Goal: Task Accomplishment & Management: Complete application form

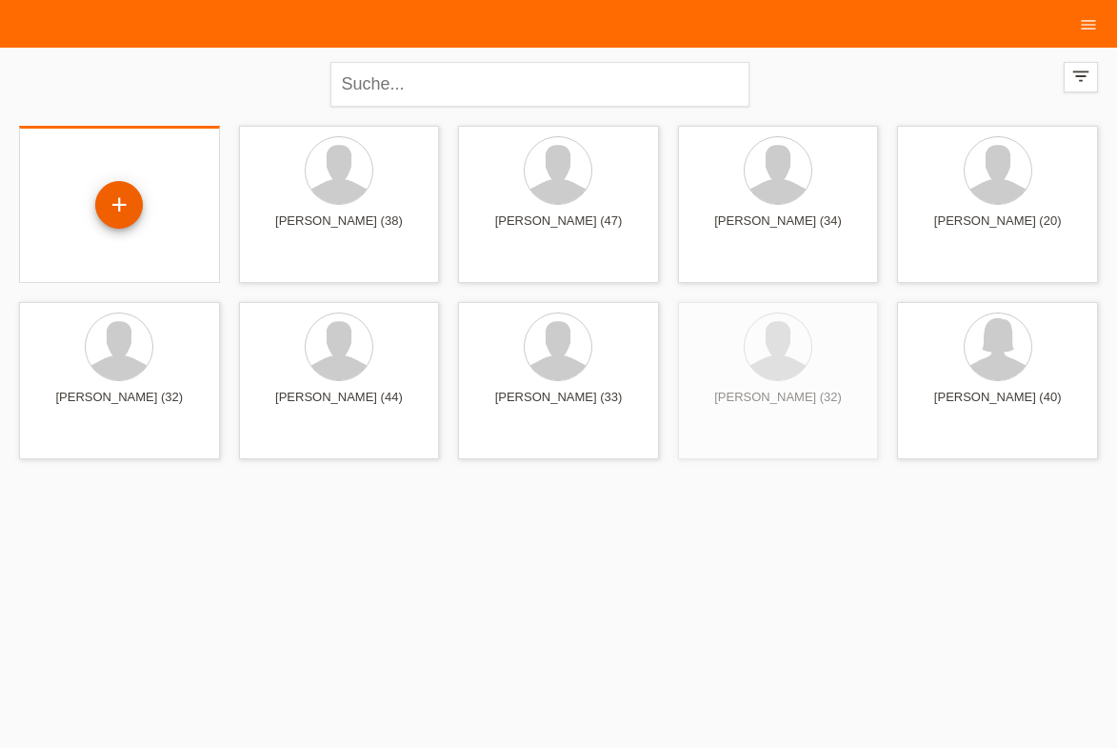
click at [129, 205] on div "+" at bounding box center [119, 205] width 46 height 32
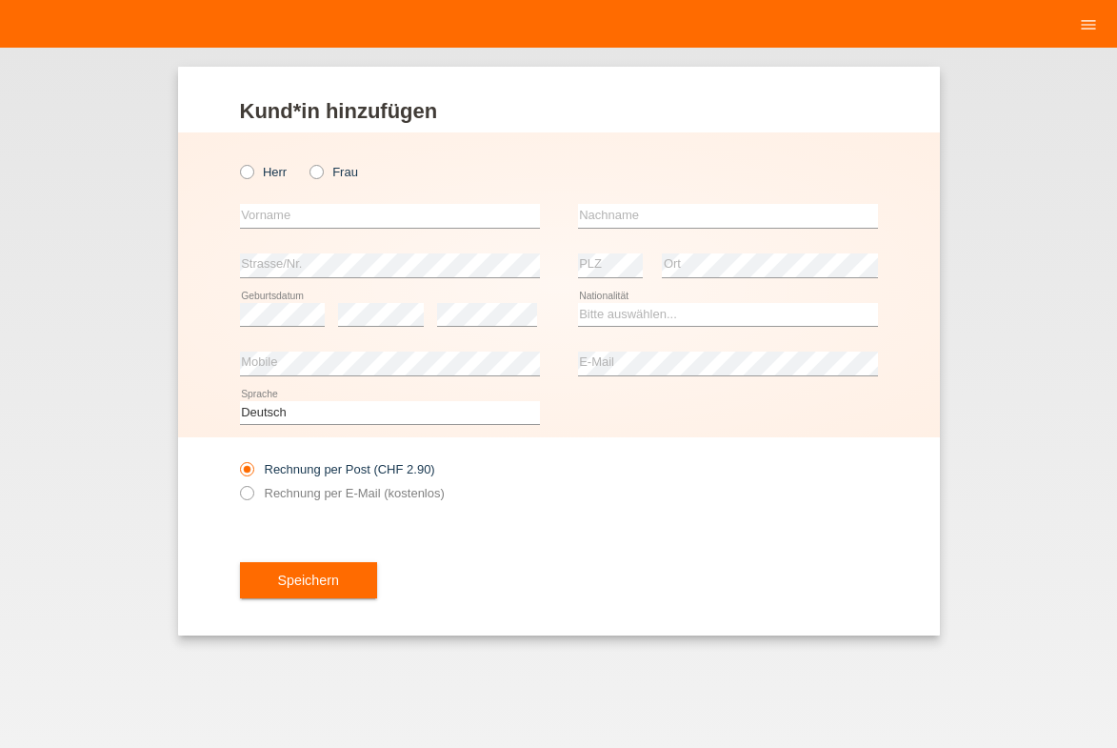
click at [467, 203] on div "error Vorname" at bounding box center [390, 216] width 300 height 50
click at [460, 211] on input "text" at bounding box center [390, 216] width 300 height 24
type input "Sanela"
click at [662, 214] on input "text" at bounding box center [728, 216] width 300 height 24
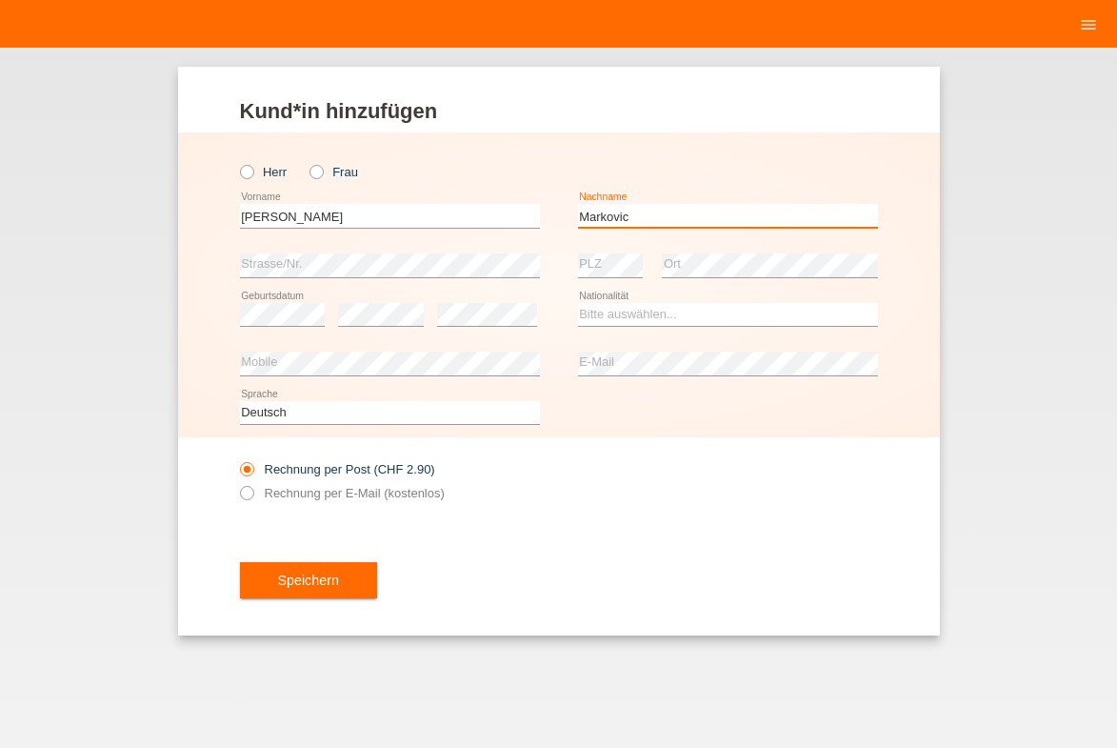
type input "Markovic"
click at [837, 319] on select "Bitte auswählen... Schweiz Deutschland Liechtenstein Österreich ------------ Af…" at bounding box center [728, 314] width 300 height 23
select select "CH"
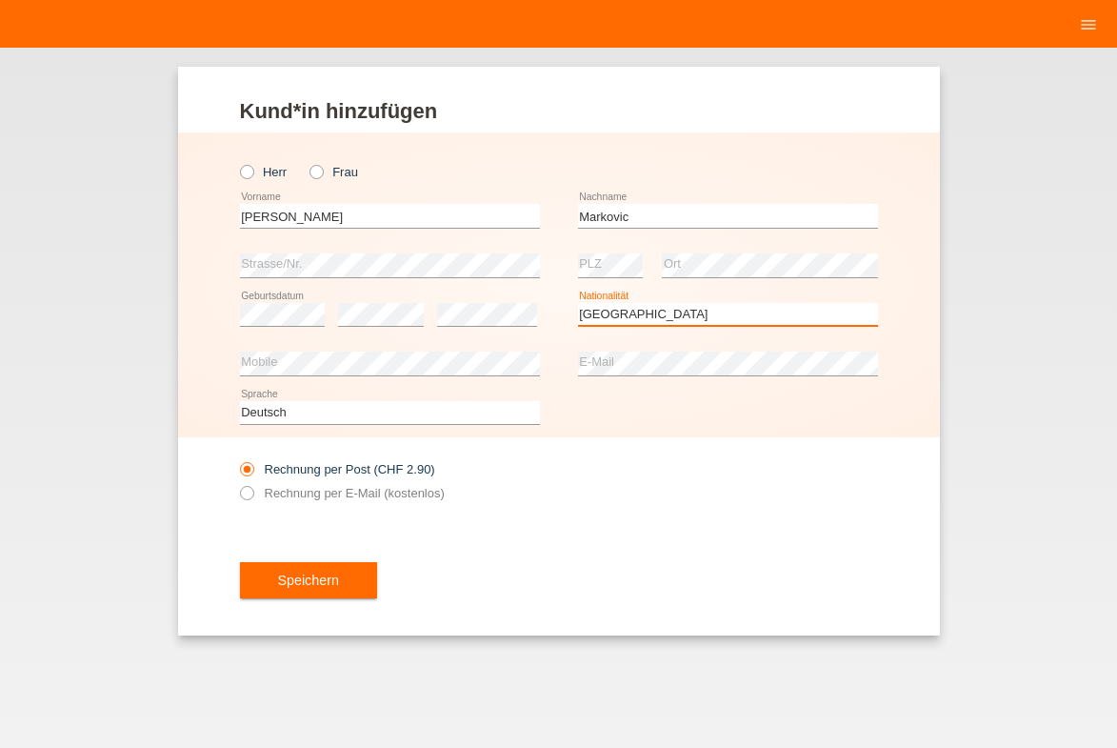
click at [0, 0] on option "Schweiz" at bounding box center [0, 0] width 0 height 0
click at [326, 493] on label "Rechnung per E-Mail (kostenlos)" at bounding box center [342, 493] width 205 height 14
click at [252, 493] on input "Rechnung per E-Mail (kostenlos)" at bounding box center [246, 498] width 12 height 24
radio input "true"
click at [310, 176] on input "Frau" at bounding box center [316, 171] width 12 height 12
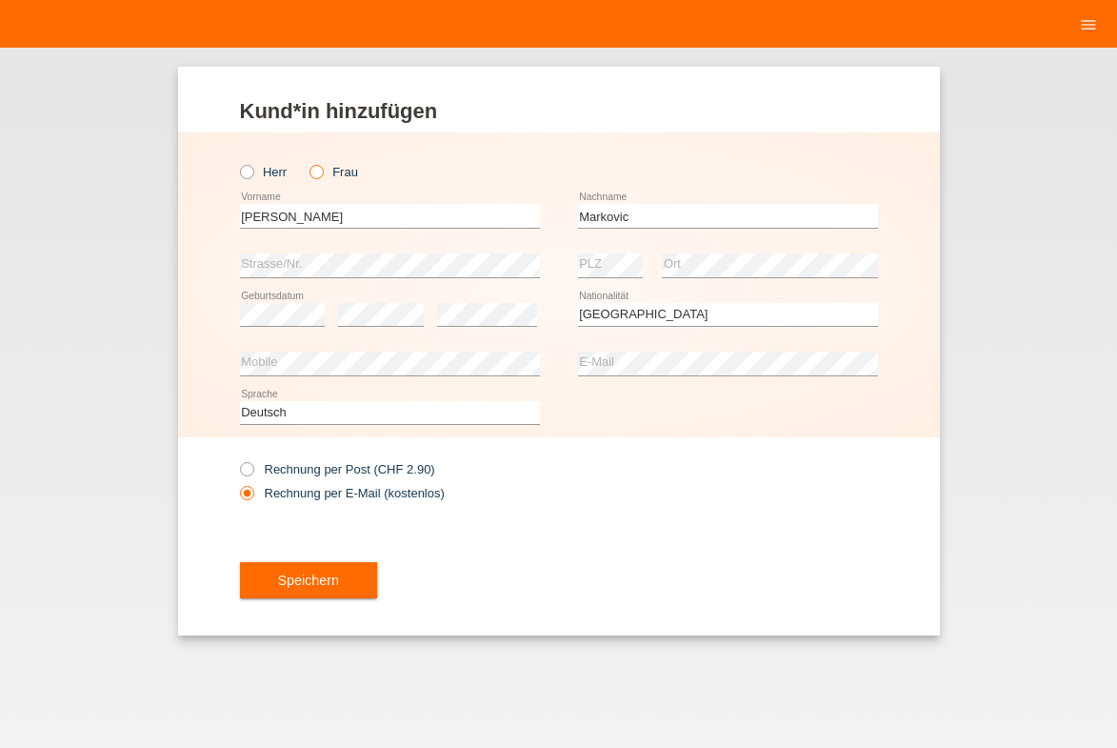
radio input "true"
click at [373, 569] on button "Speichern" at bounding box center [308, 580] width 137 height 36
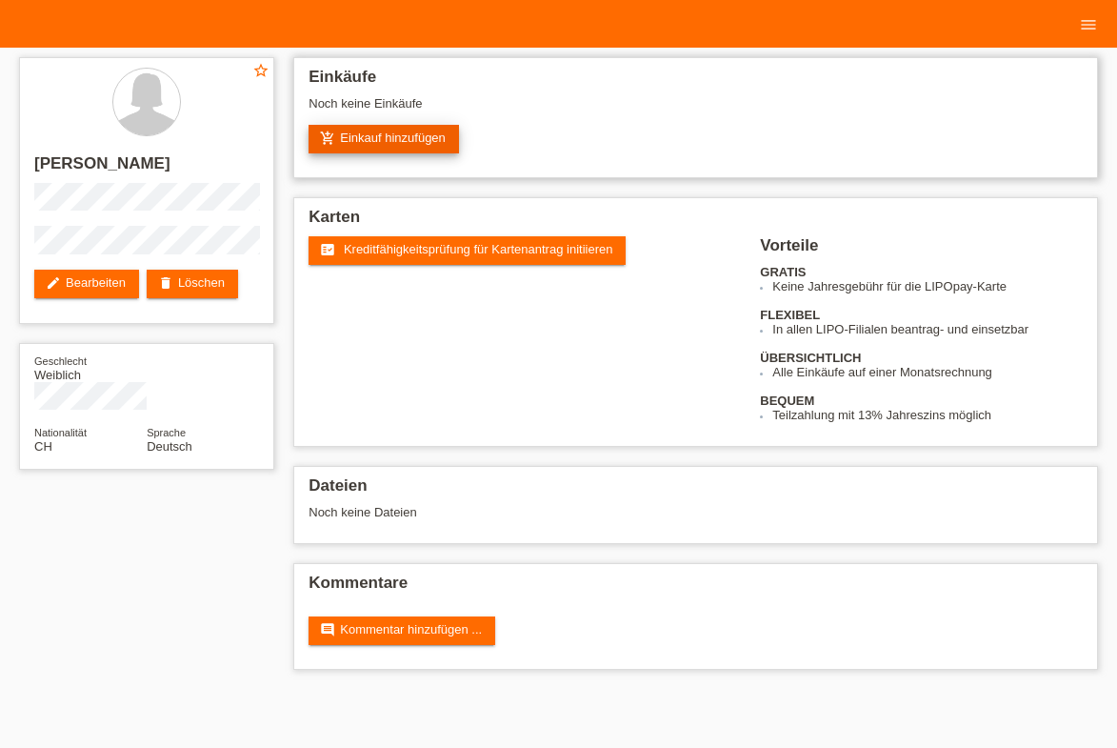
click at [391, 130] on link "add_shopping_cart Einkauf hinzufügen" at bounding box center [384, 139] width 150 height 29
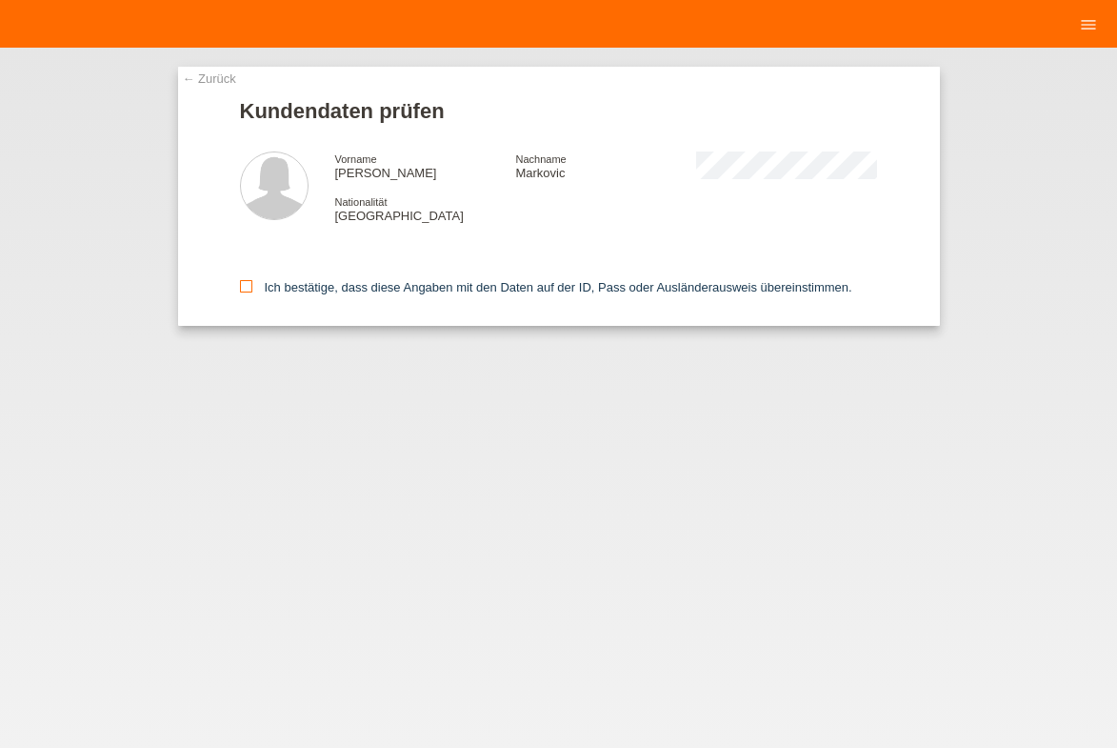
click at [246, 294] on div "Ich bestätige, dass diese Angaben mit den Daten auf der ID, Pass oder Ausländer…" at bounding box center [559, 284] width 638 height 84
click at [240, 289] on icon at bounding box center [246, 286] width 12 height 12
click at [240, 289] on input "Ich bestätige, dass diese Angaben mit den Daten auf der ID, Pass oder Ausländer…" at bounding box center [246, 286] width 12 height 12
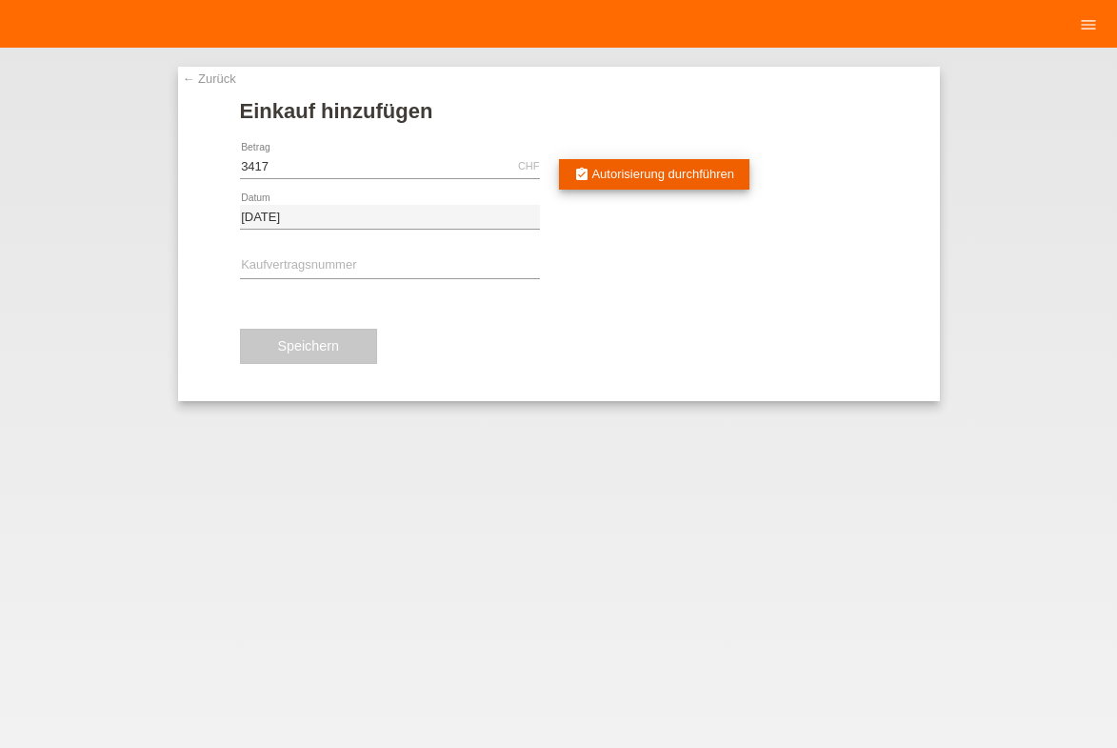
click at [566, 170] on link "assignment_turned_in Autorisierung durchführen" at bounding box center [654, 174] width 191 height 30
type input "3417.00"
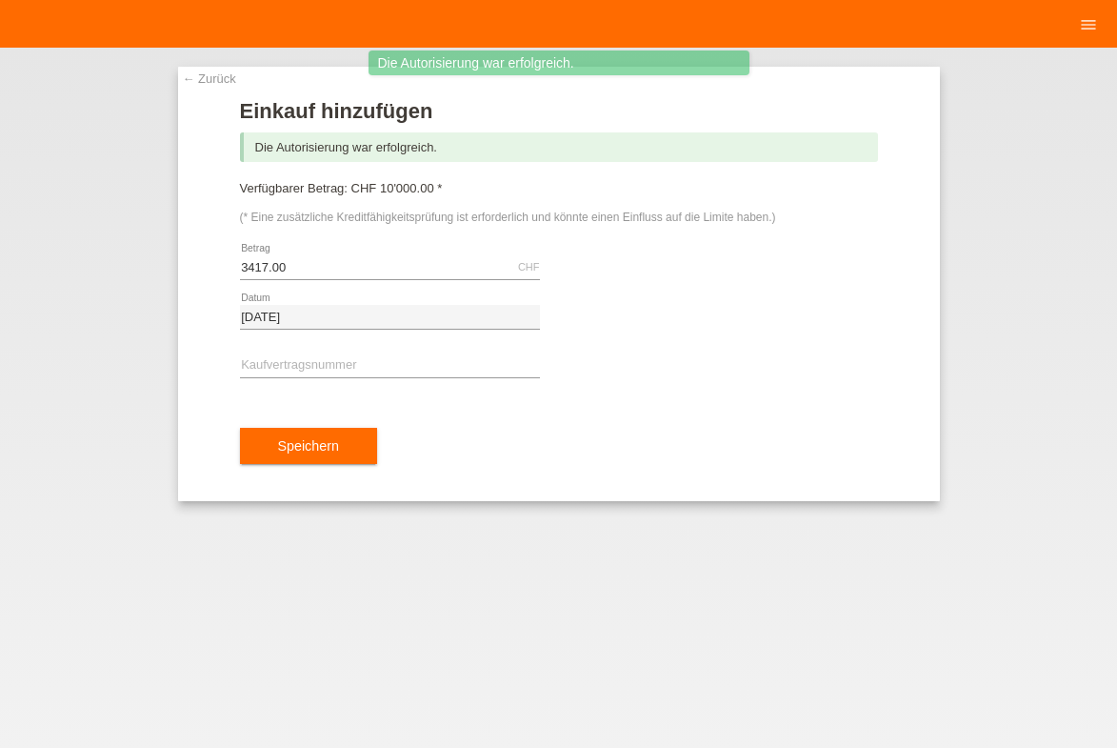
click at [234, 81] on link "← Zurück" at bounding box center [209, 78] width 53 height 14
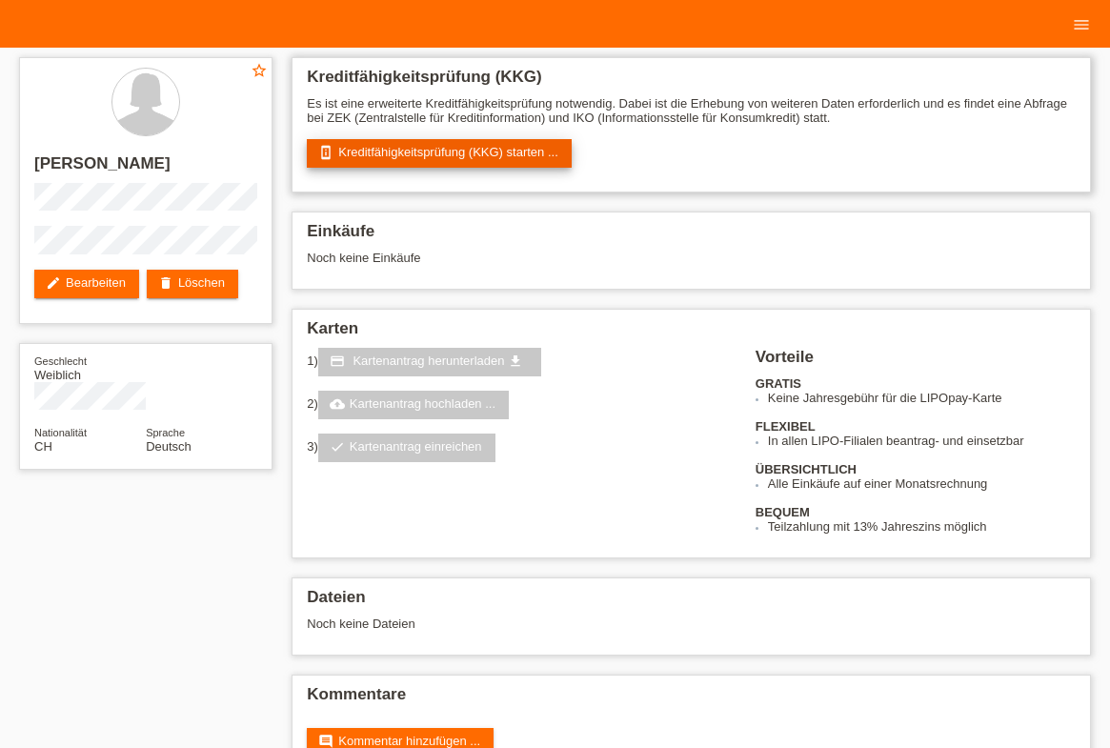
click at [557, 141] on link "perm_device_information Kreditfähigkeitsprüfung (KKG) starten ..." at bounding box center [439, 153] width 265 height 29
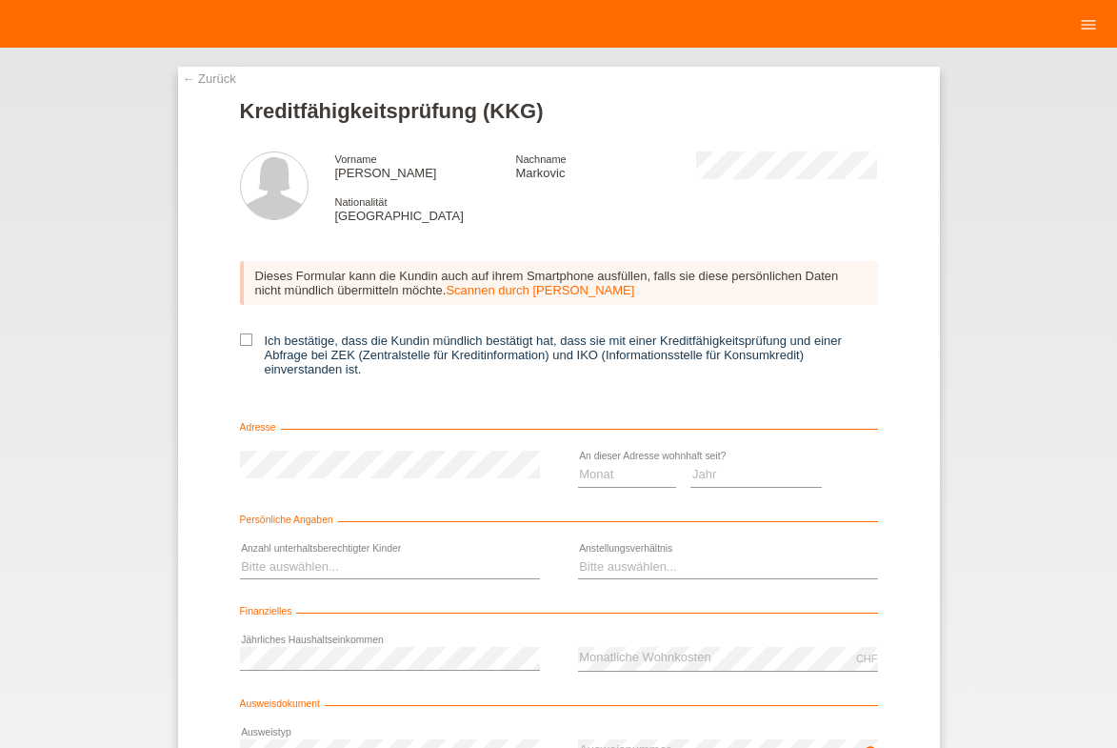
click at [549, 293] on link "Scannen durch [PERSON_NAME]" at bounding box center [540, 290] width 189 height 14
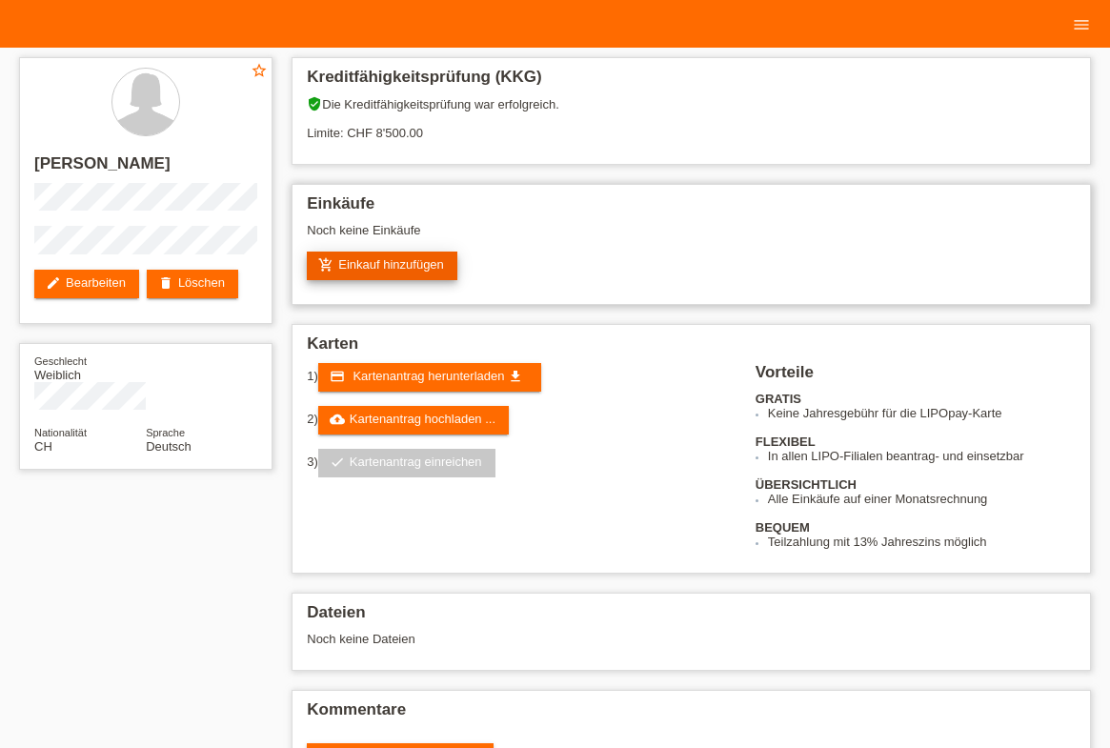
click at [415, 257] on link "add_shopping_cart Einkauf hinzufügen" at bounding box center [382, 265] width 150 height 29
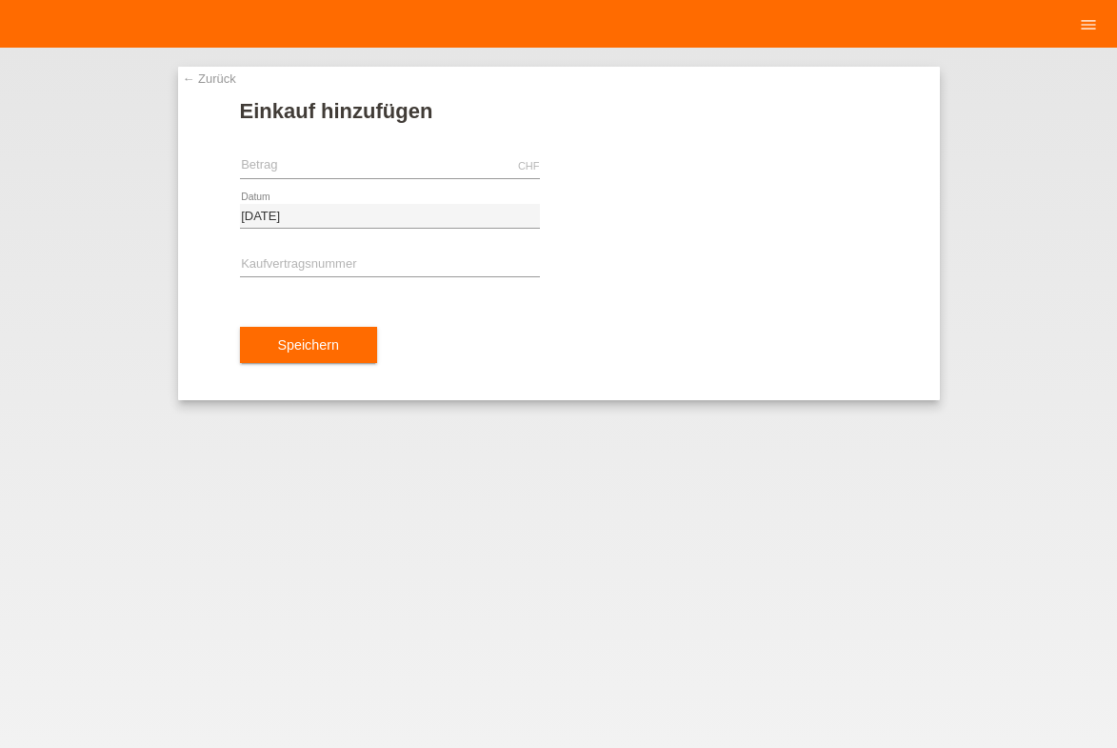
click at [980, 211] on div "← Zurück Einkauf hinzufügen CHF error Betrag 23.08.2025 error" at bounding box center [558, 398] width 1117 height 700
click at [201, 74] on link "← Zurück" at bounding box center [209, 78] width 53 height 14
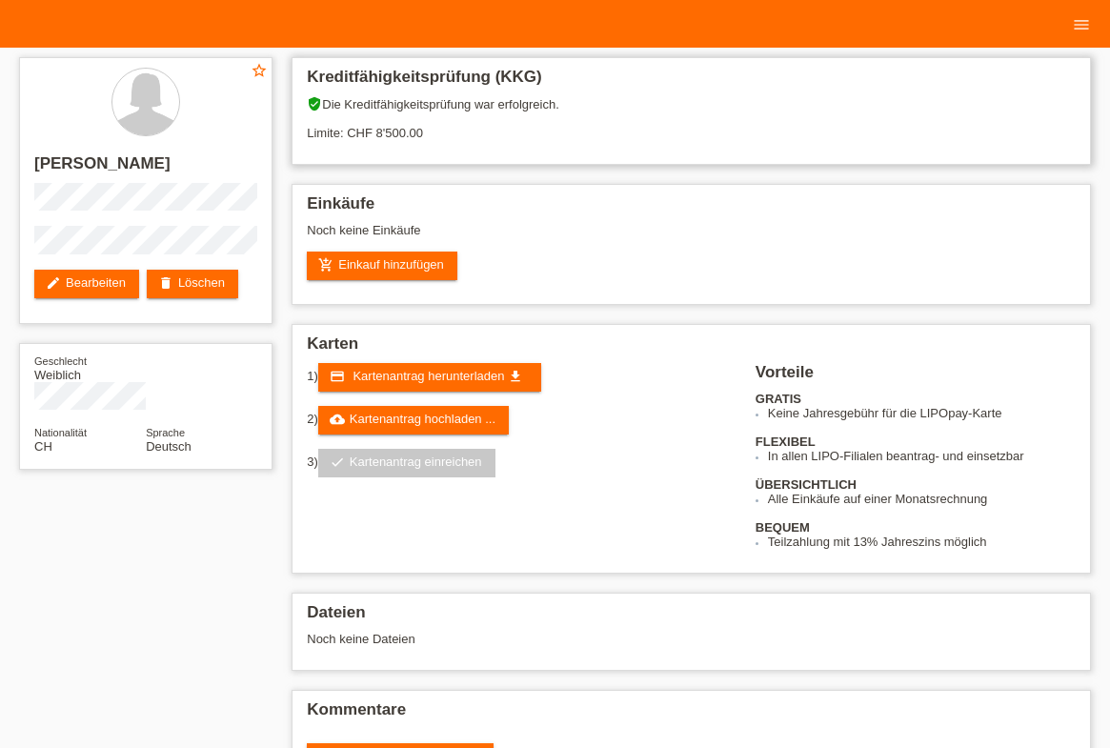
click at [1, 247] on div "star_border [PERSON_NAME] edit Bearbeiten delete Löschen Geschlecht Weiblich Na…" at bounding box center [555, 432] width 1110 height 768
click at [370, 263] on link "add_shopping_cart Einkauf hinzufügen" at bounding box center [382, 265] width 150 height 29
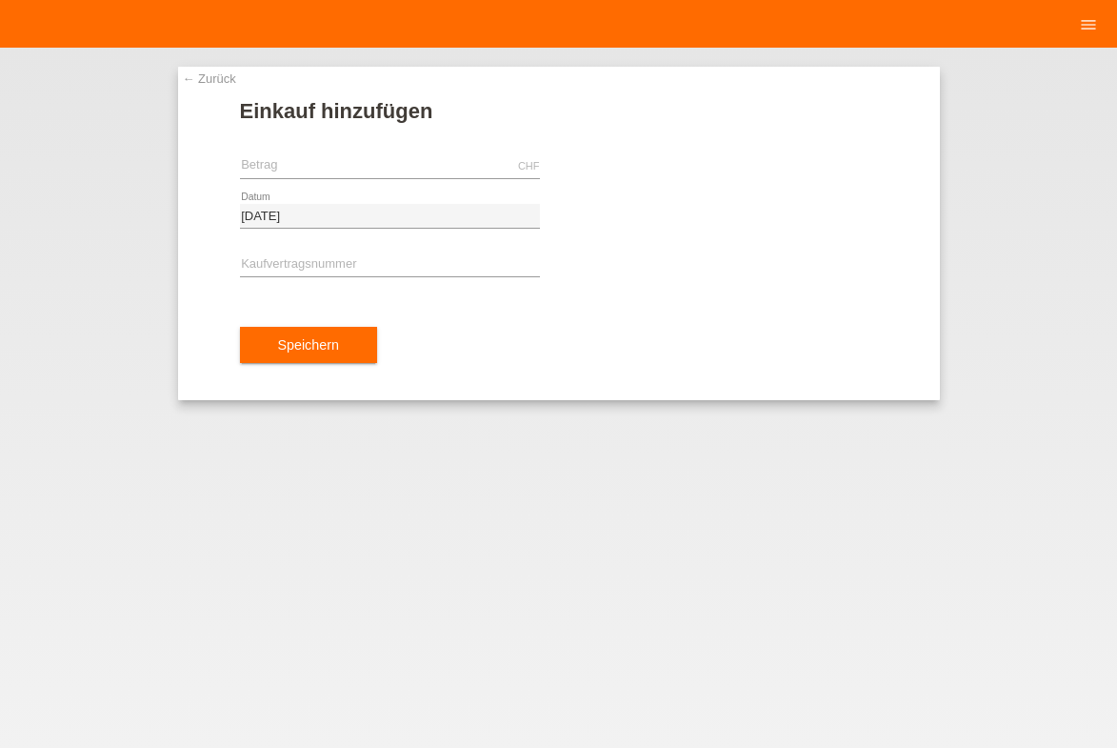
click at [306, 151] on div "CHF error Betrag" at bounding box center [390, 167] width 300 height 50
click at [311, 166] on input "text" at bounding box center [390, 166] width 300 height 24
type input "3547.00"
click at [407, 272] on input "text" at bounding box center [390, 265] width 300 height 24
click at [52, 485] on div "← Zurück Einkauf hinzufügen 3547.00 CHF error Betrag 23.08.2025" at bounding box center [558, 398] width 1117 height 700
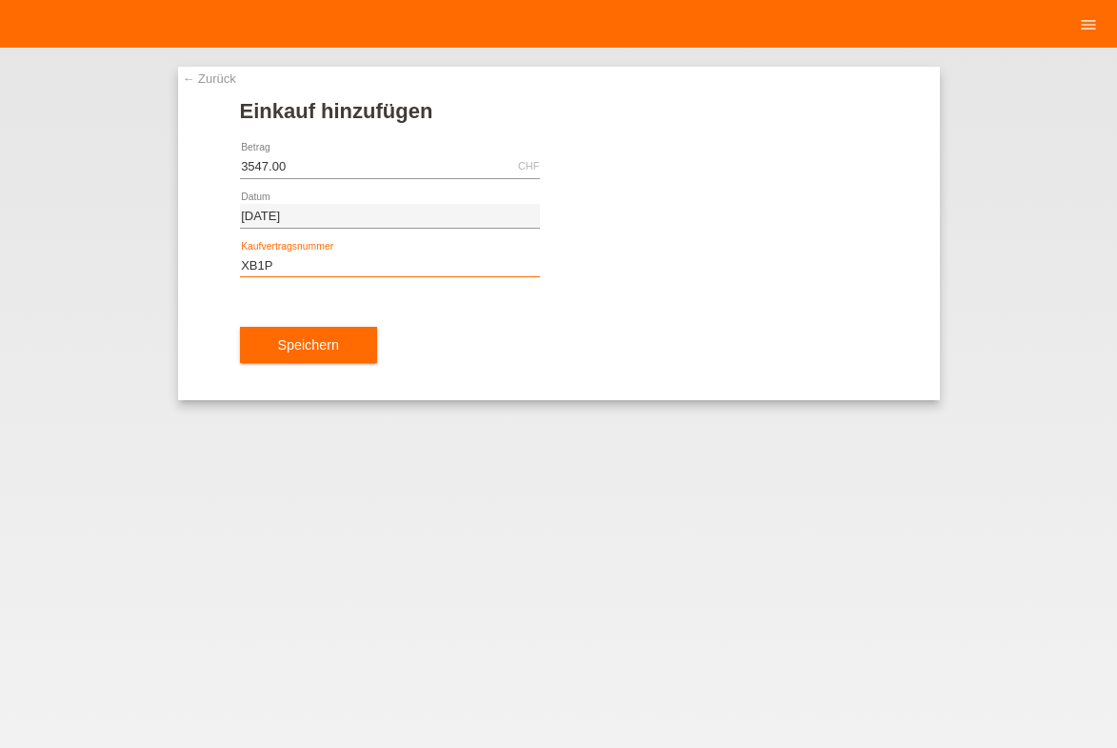
click at [278, 269] on input "XB1P" at bounding box center [390, 265] width 300 height 24
type input "XB1PM3"
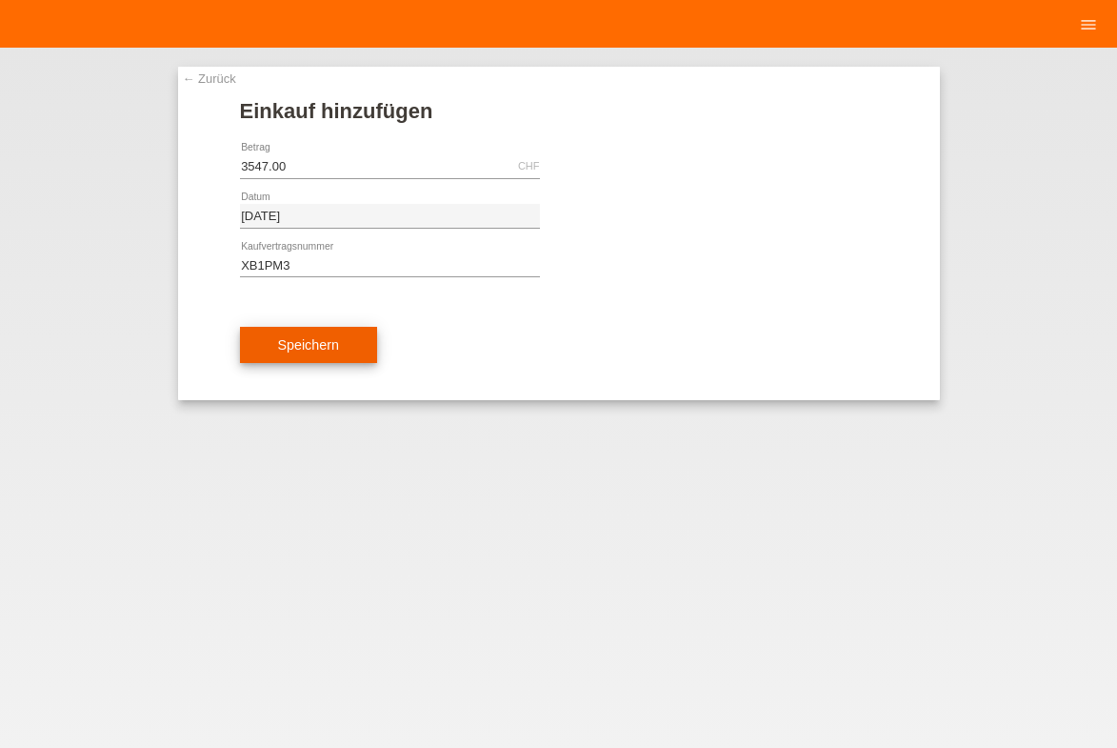
click at [346, 339] on button "Speichern" at bounding box center [308, 345] width 137 height 36
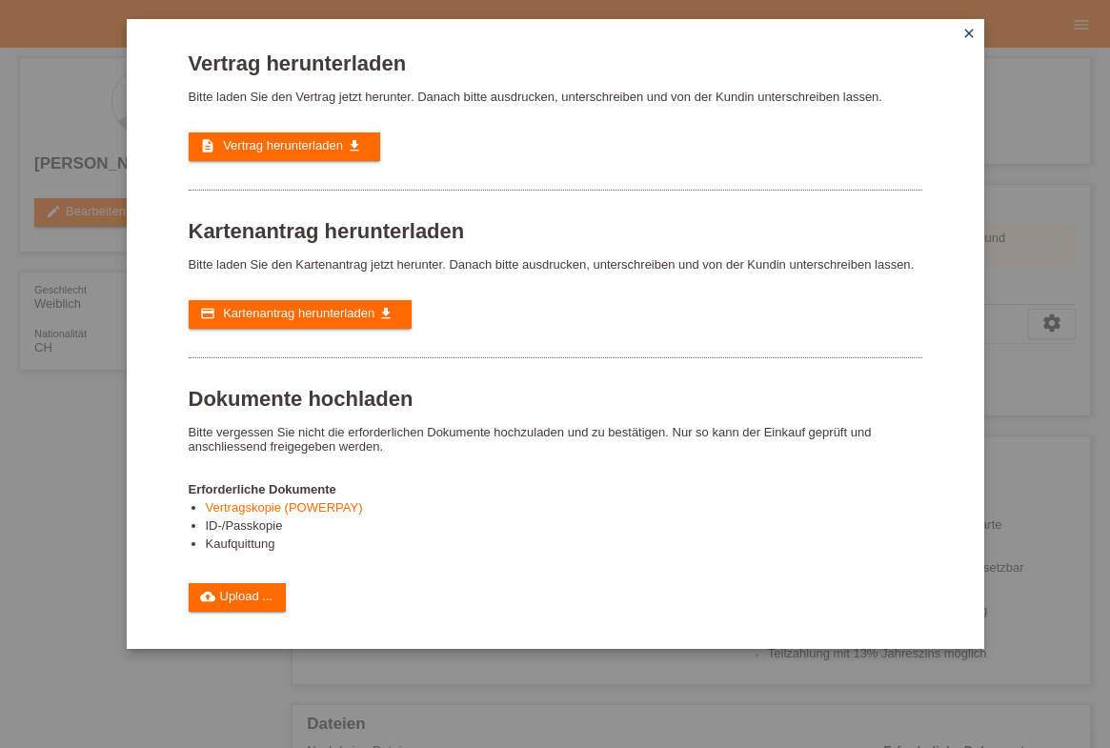
click at [361, 151] on icon "get_app" at bounding box center [354, 145] width 15 height 15
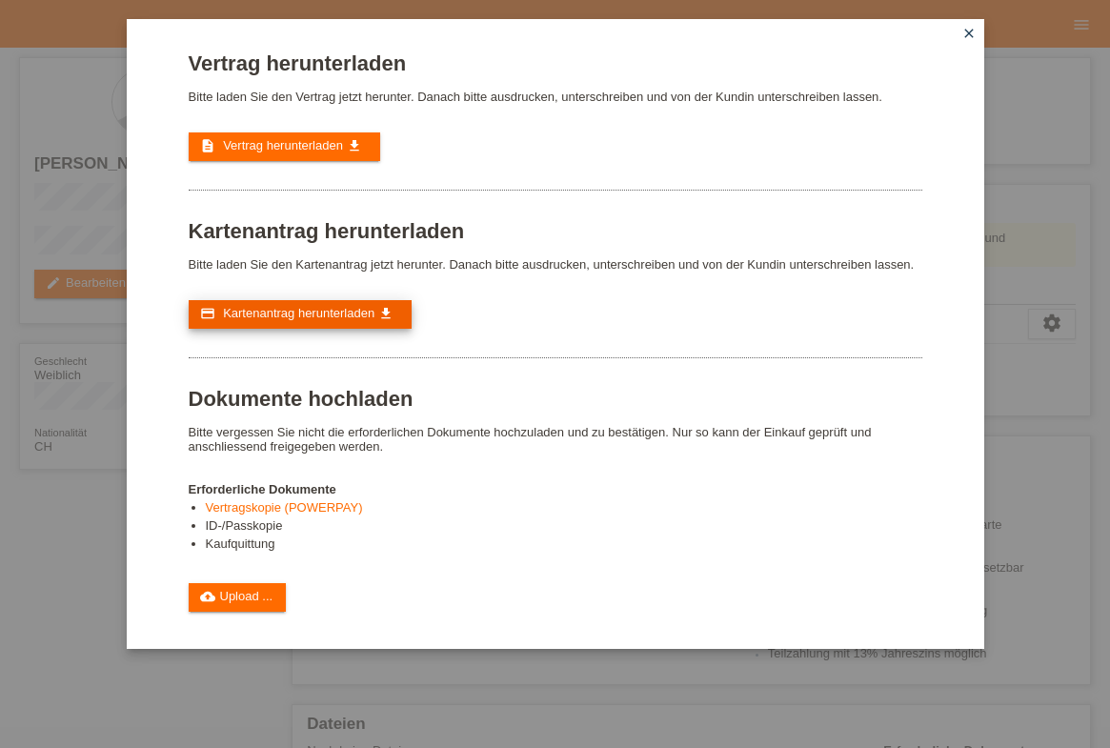
click at [387, 306] on icon "get_app" at bounding box center [385, 313] width 15 height 15
click at [963, 37] on icon "close" at bounding box center [968, 33] width 15 height 15
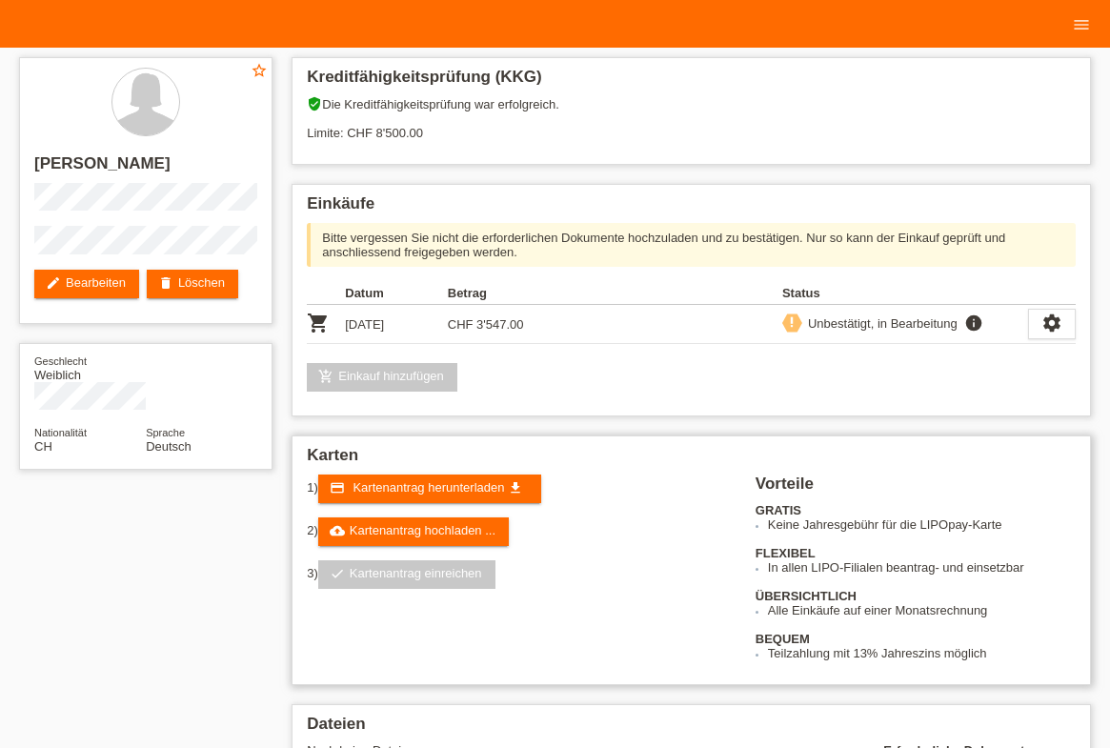
click at [717, 568] on div "3) check Kartenantrag einreichen" at bounding box center [519, 574] width 425 height 29
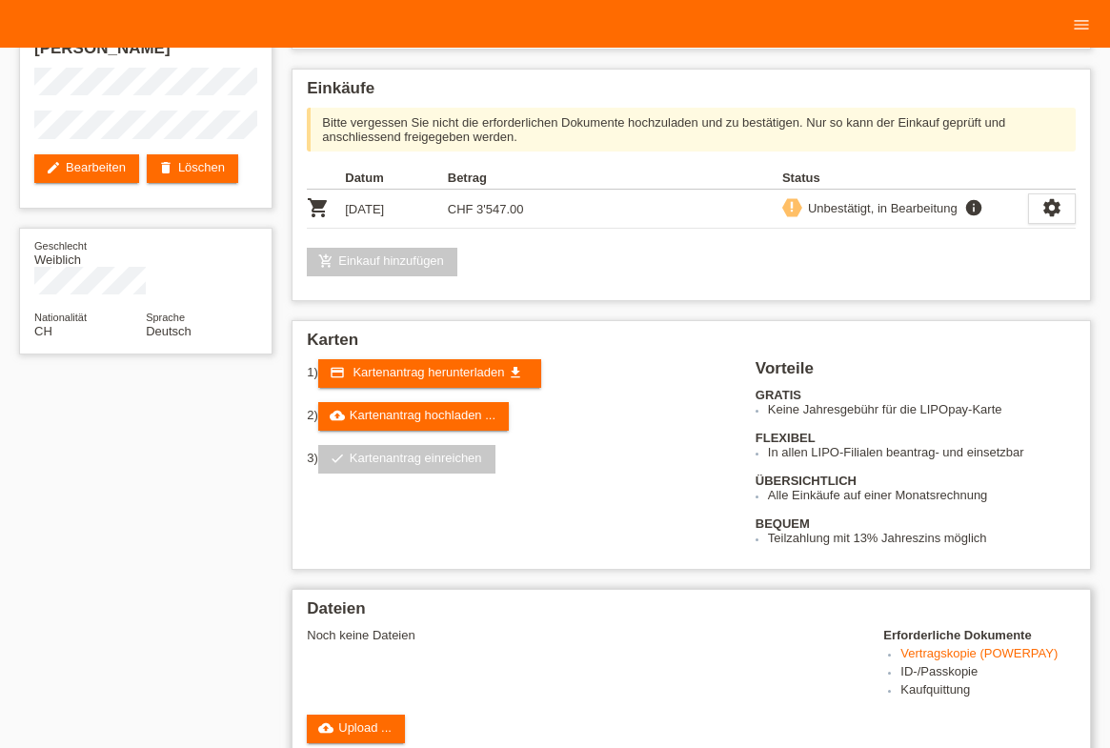
scroll to position [231, 0]
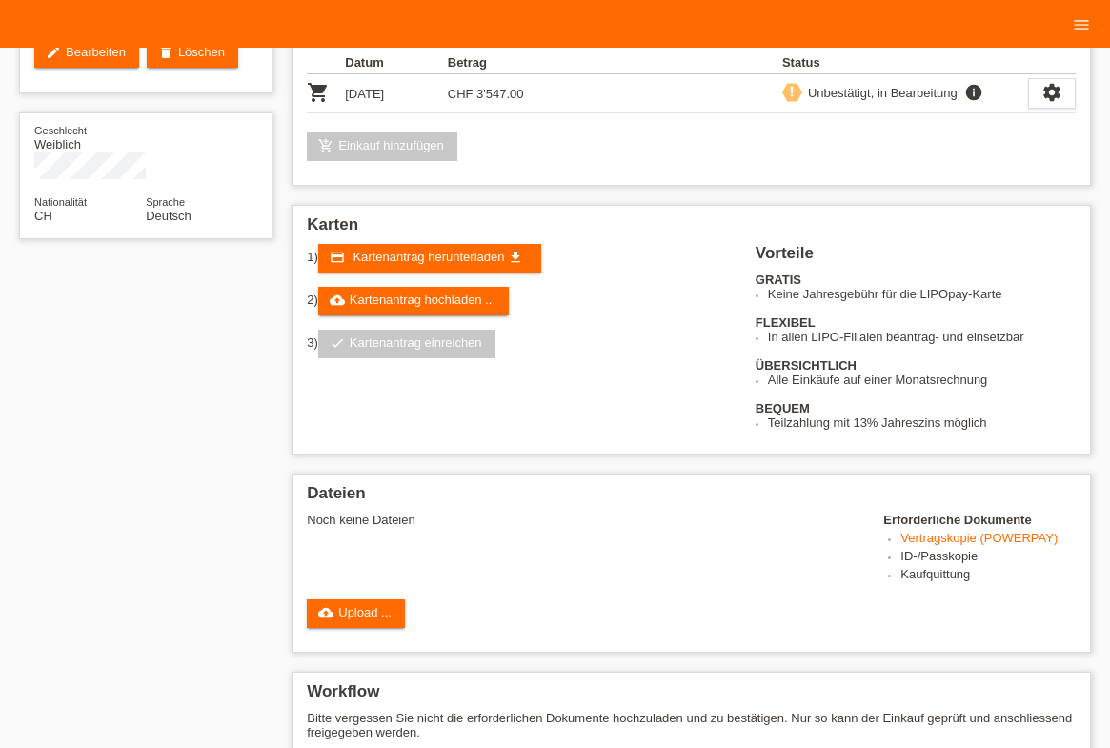
click at [378, 609] on link "cloud_upload Upload ..." at bounding box center [356, 613] width 98 height 29
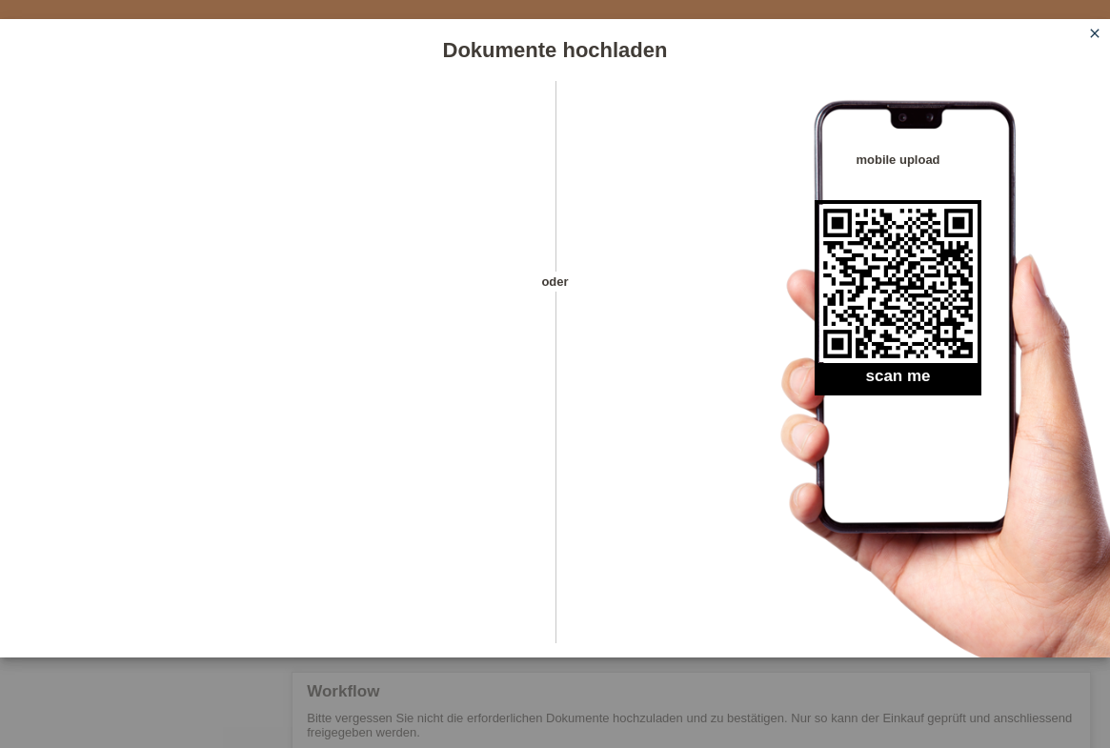
click at [1095, 27] on icon "close" at bounding box center [1094, 33] width 15 height 15
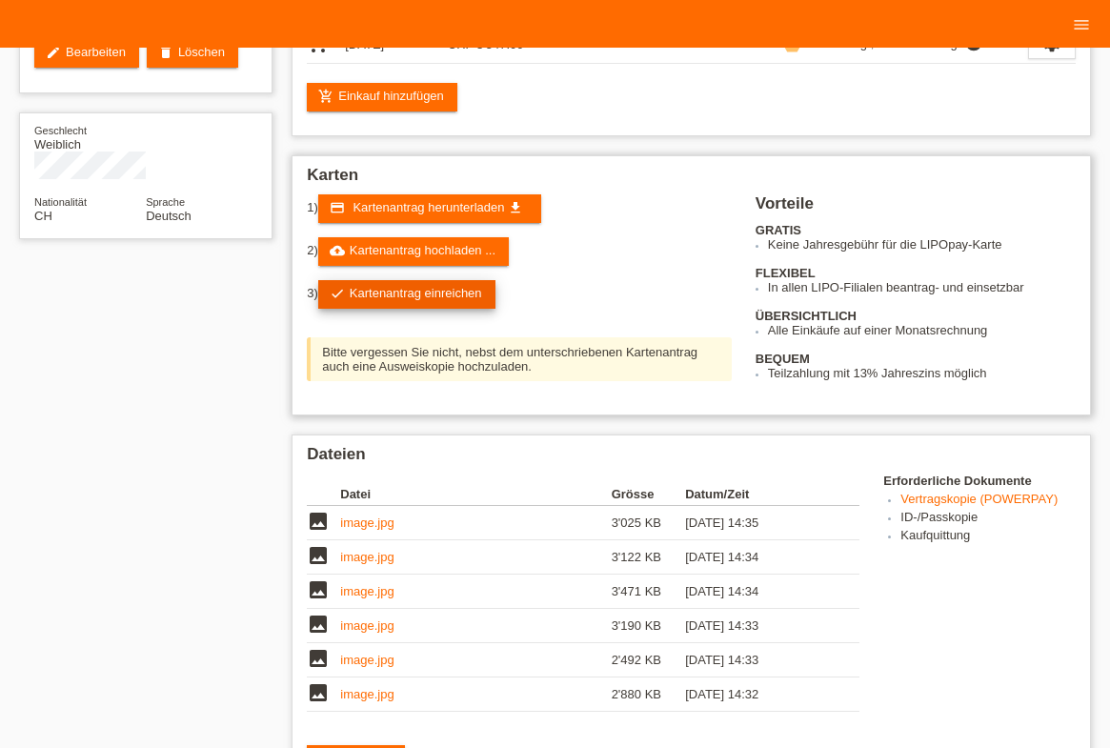
scroll to position [231, 0]
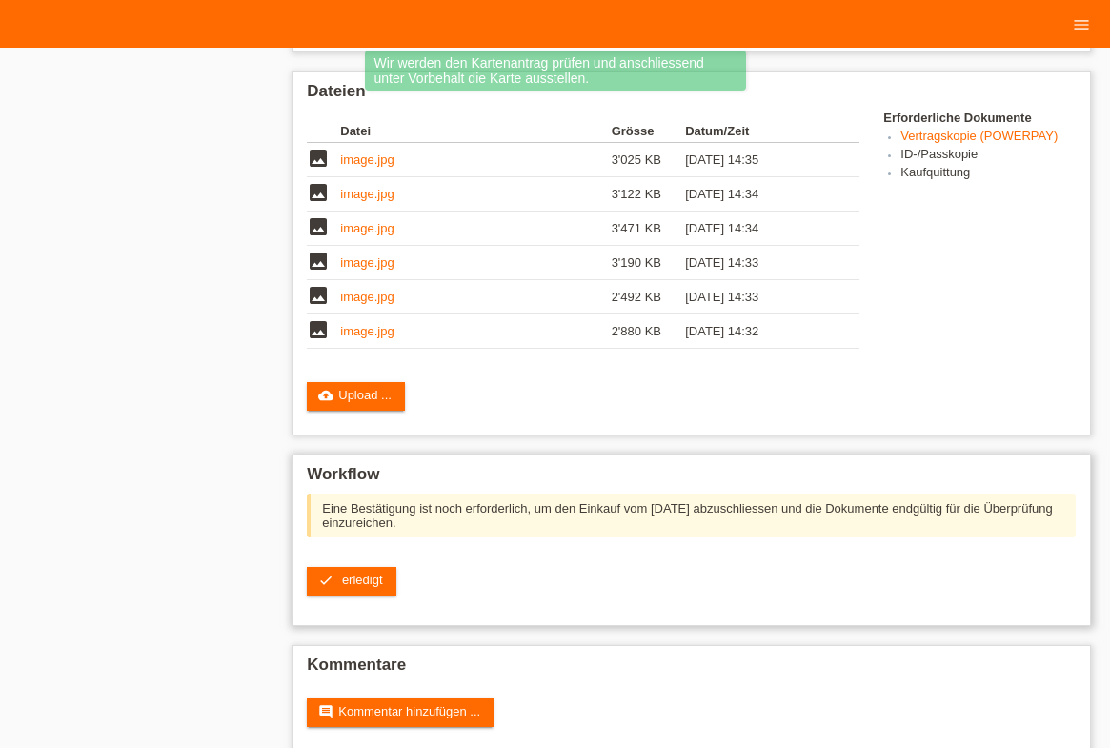
scroll to position [532, 0]
click at [389, 567] on link "check erledigt" at bounding box center [351, 581] width 89 height 29
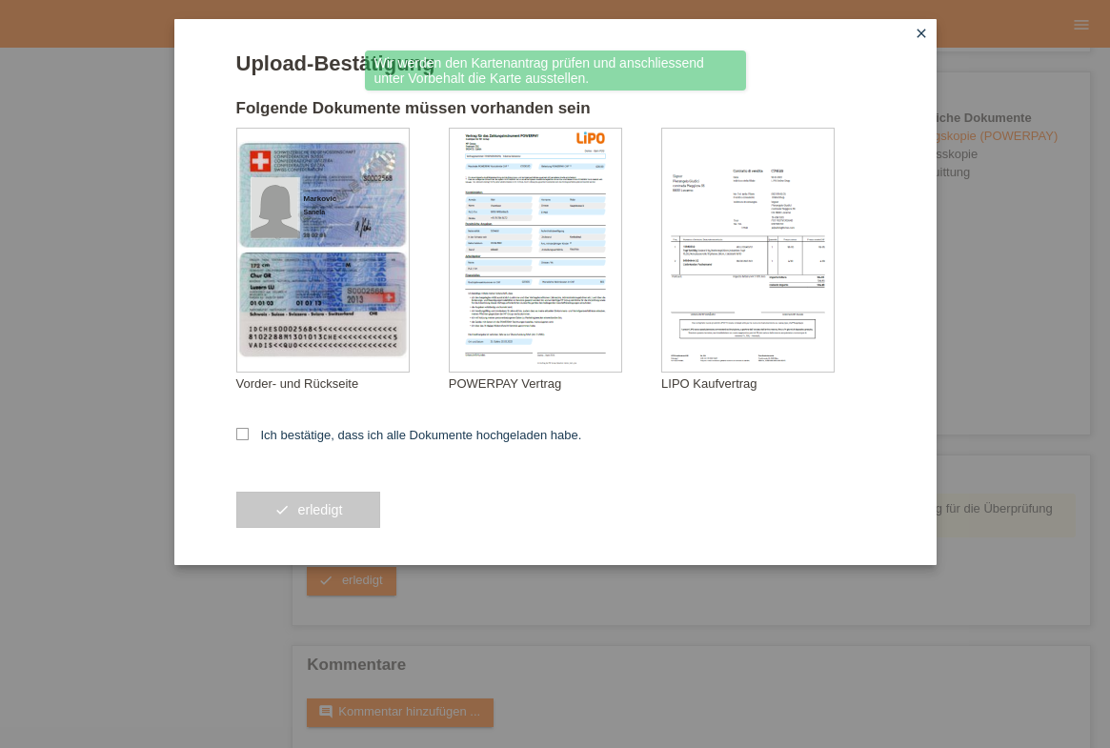
drag, startPoint x: 347, startPoint y: 454, endPoint x: 358, endPoint y: 446, distance: 14.3
click at [358, 446] on form "Upload-Bestätigung Folgende Dokumente müssen vorhanden sein [PERSON_NAME][GEOGR…" at bounding box center [555, 307] width 638 height 513
click at [367, 432] on label "Ich bestätige, dass ich alle Dokumente hochgeladen habe." at bounding box center [409, 435] width 346 height 14
click at [249, 432] on input "Ich bestätige, dass ich alle Dokumente hochgeladen habe." at bounding box center [242, 434] width 12 height 12
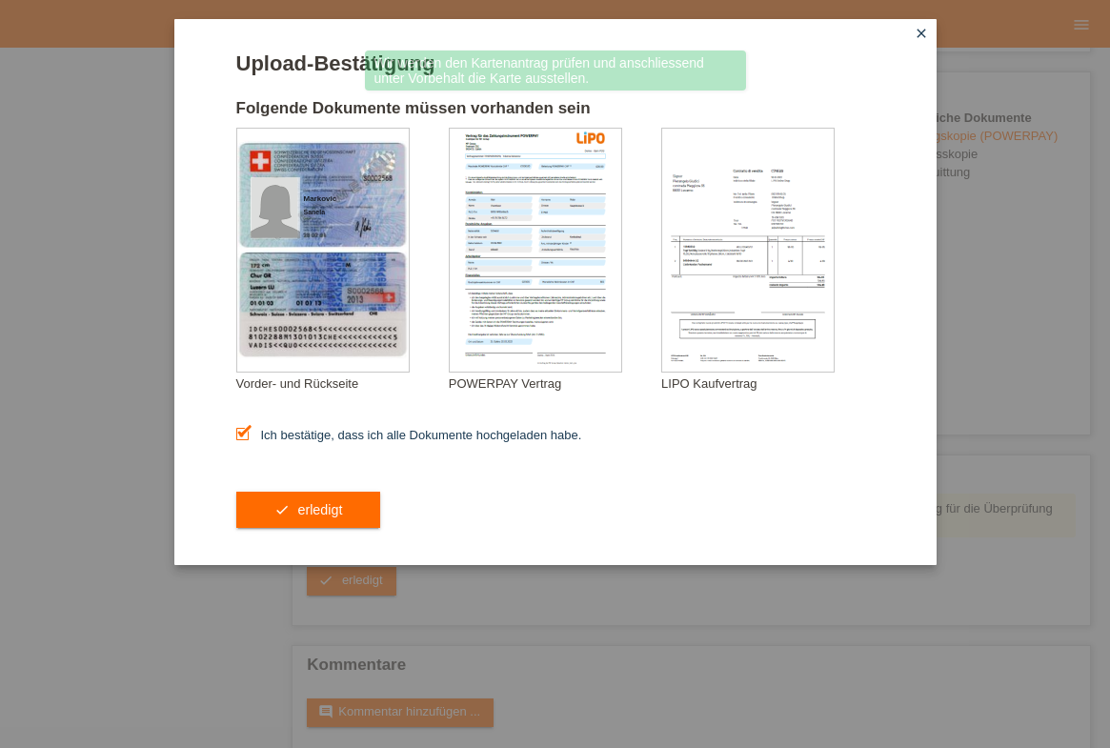
click at [367, 432] on label "Ich bestätige, dass ich alle Dokumente hochgeladen habe." at bounding box center [409, 435] width 346 height 14
click at [249, 432] on input "Ich bestätige, dass ich alle Dokumente hochgeladen habe." at bounding box center [242, 434] width 12 height 12
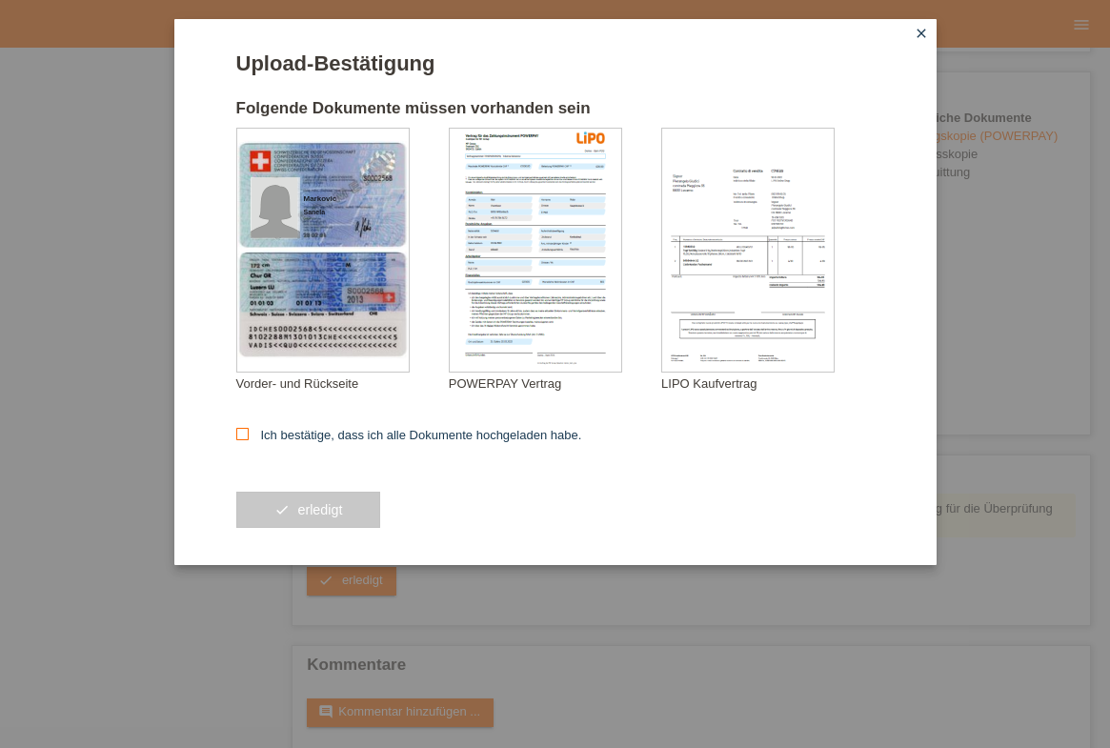
click at [367, 432] on label "Ich bestätige, dass ich alle Dokumente hochgeladen habe." at bounding box center [409, 435] width 346 height 14
click at [249, 432] on input "Ich bestätige, dass ich alle Dokumente hochgeladen habe." at bounding box center [242, 434] width 12 height 12
checkbox input "true"
click at [361, 527] on button "check erledigt" at bounding box center [308, 509] width 145 height 36
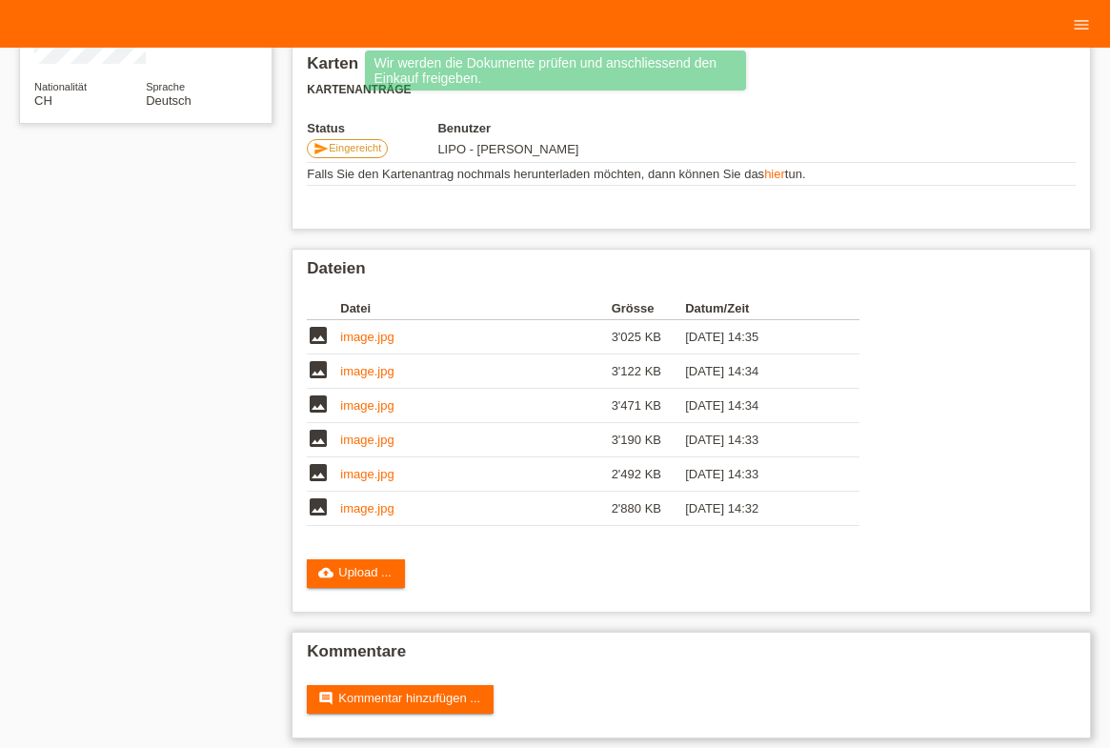
scroll to position [347, 0]
click at [400, 691] on link "comment Kommentar hinzufügen ..." at bounding box center [400, 699] width 187 height 29
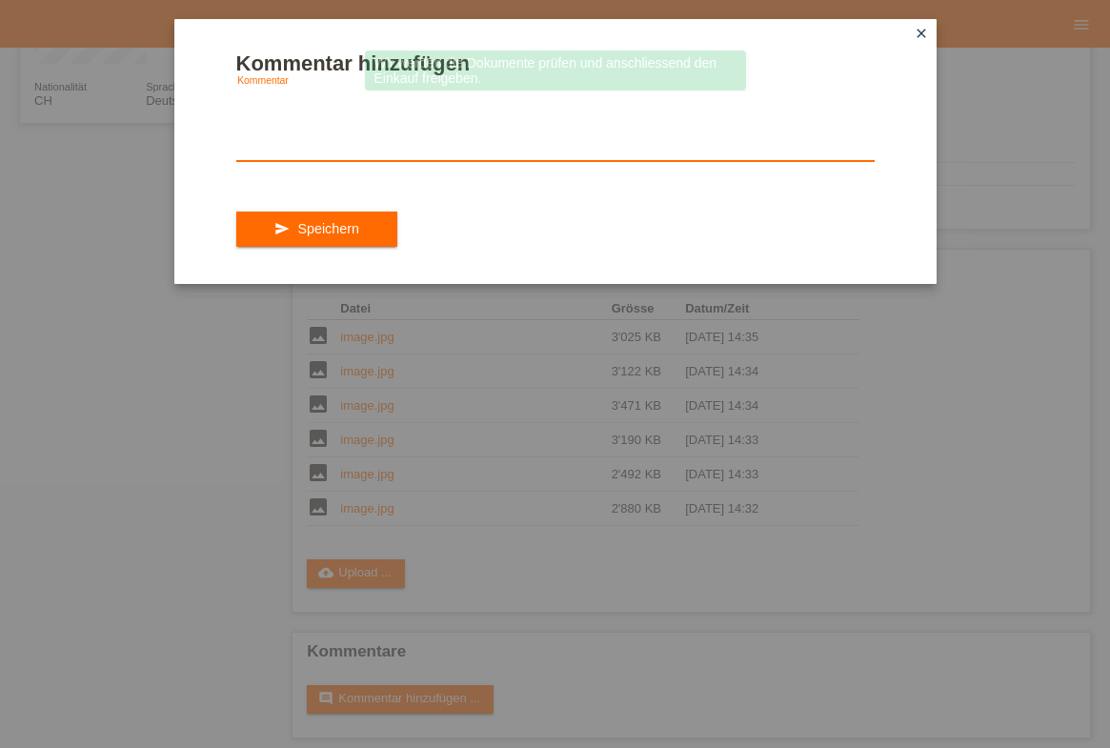
click at [565, 154] on textarea at bounding box center [555, 124] width 638 height 73
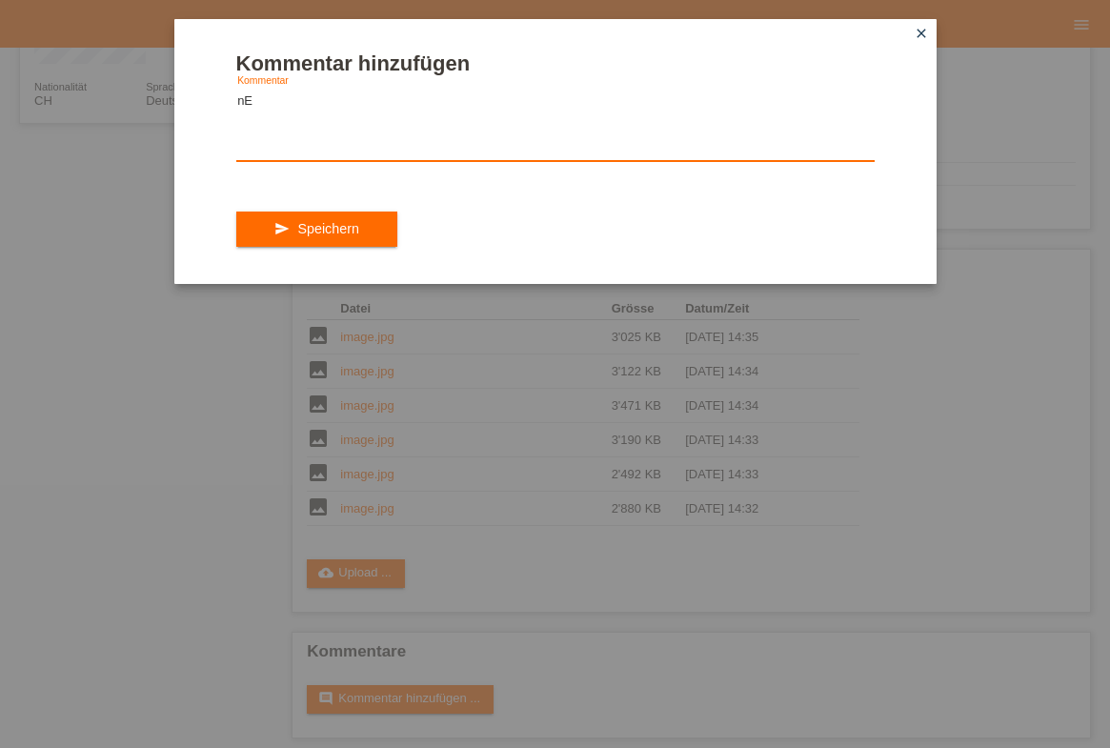
type textarea "n"
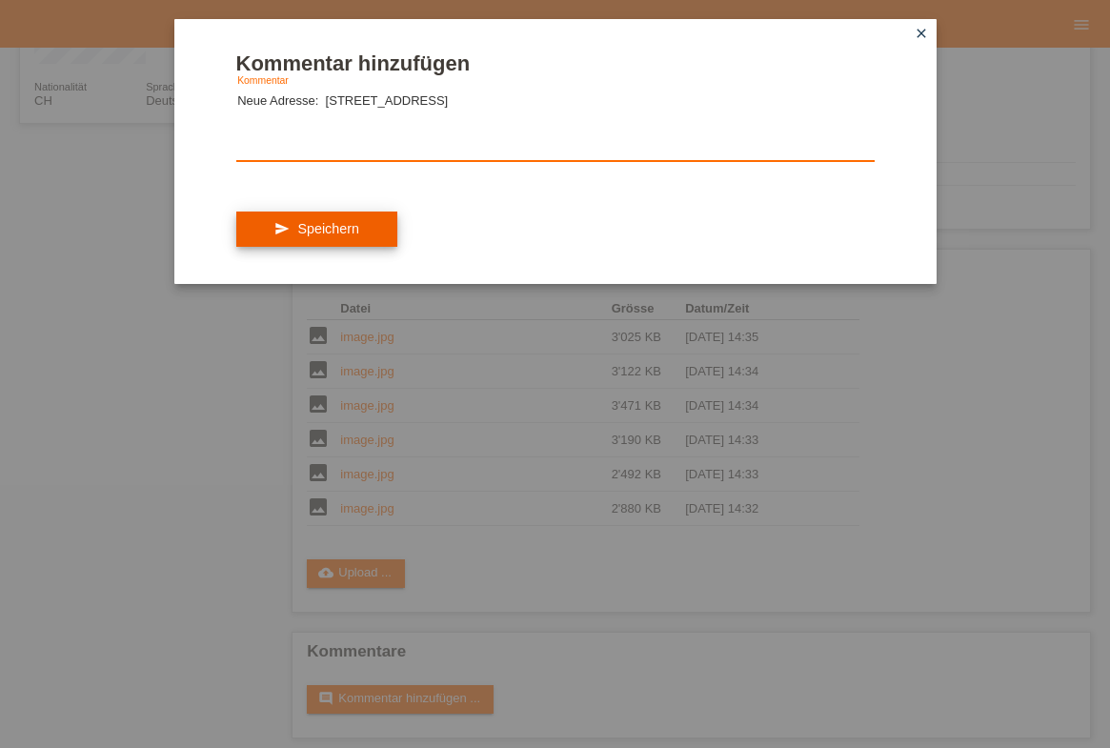
type textarea "Neue Adresse: [STREET_ADDRESS]"
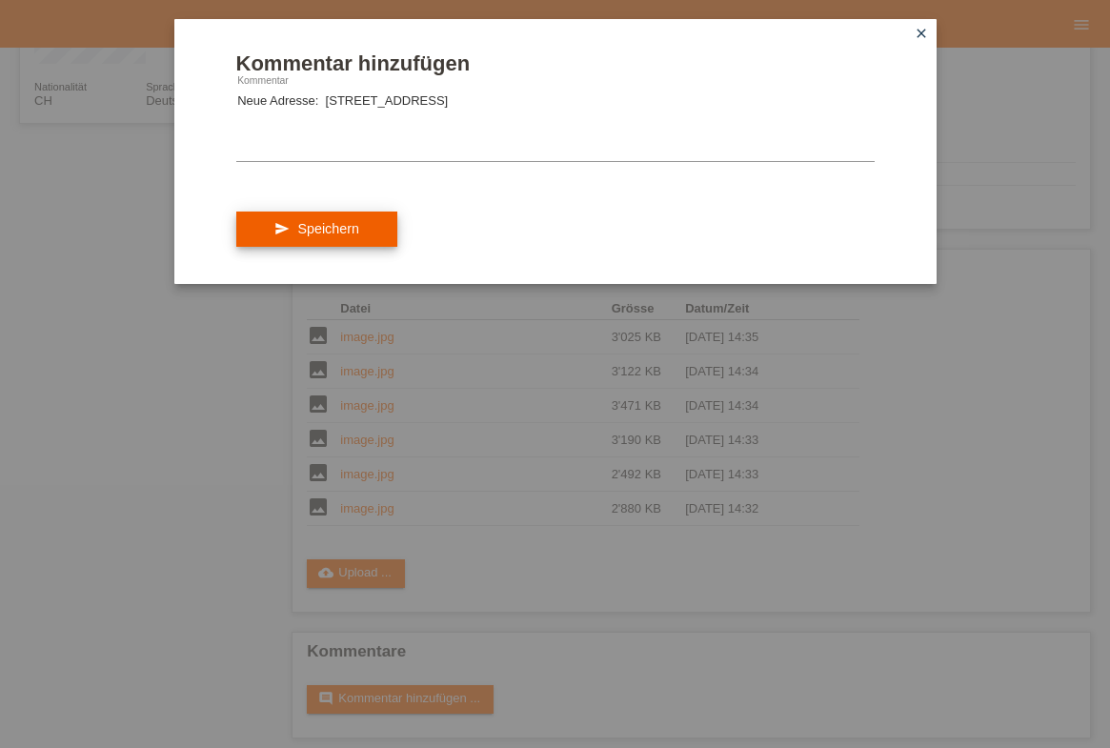
click at [271, 237] on button "send Speichern" at bounding box center [316, 229] width 161 height 36
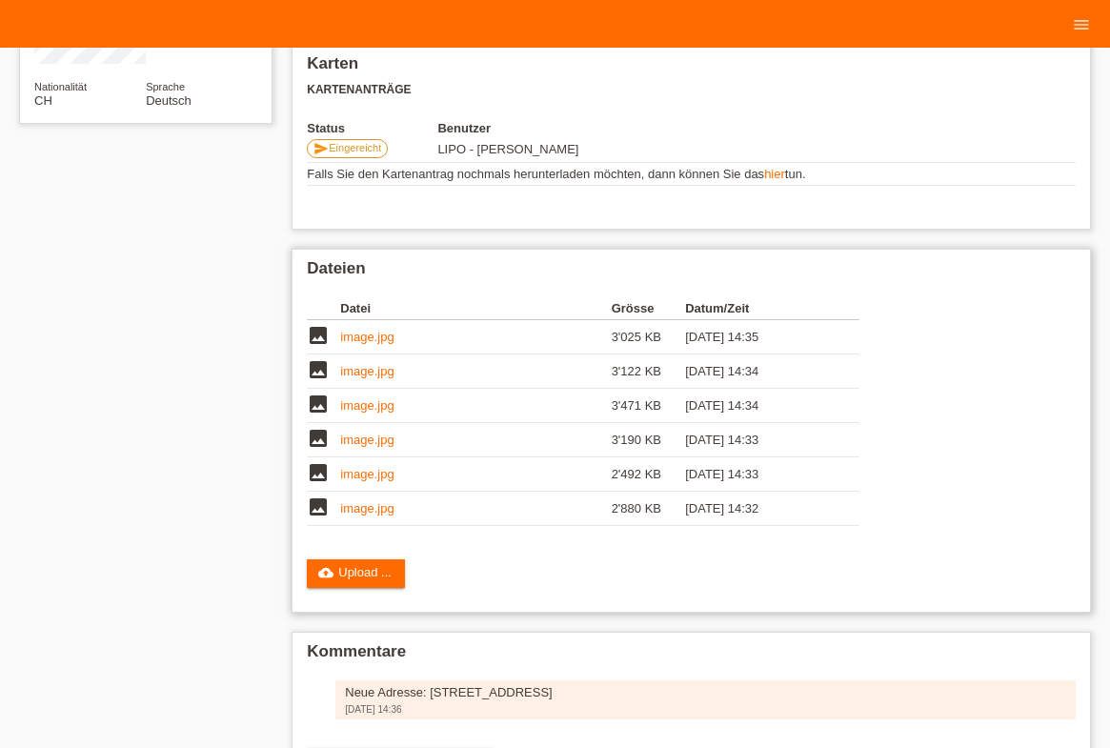
scroll to position [404, 0]
